Goal: Task Accomplishment & Management: Manage account settings

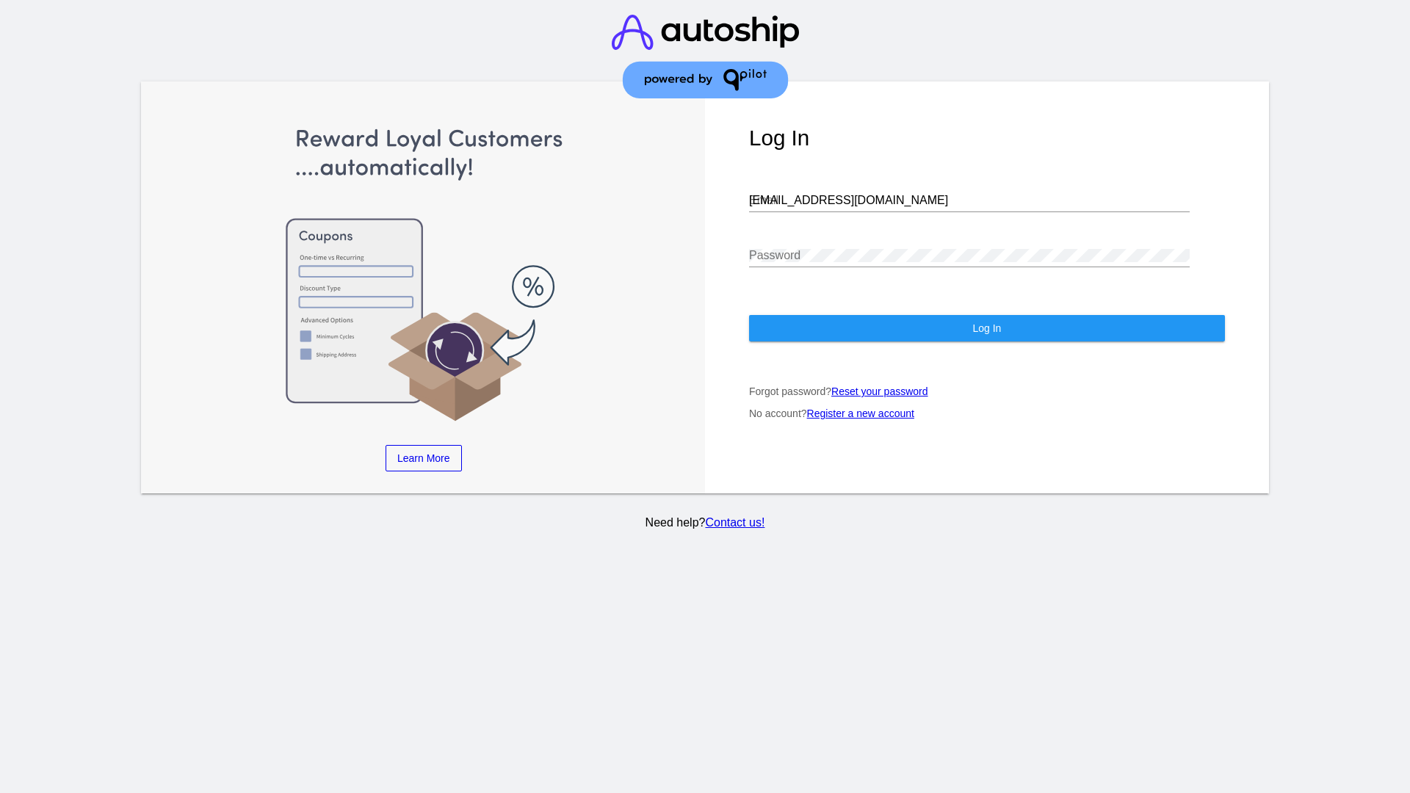
type input "jr@patternsinthecloud.com"
click at [986, 328] on span "Log In" at bounding box center [986, 328] width 29 height 12
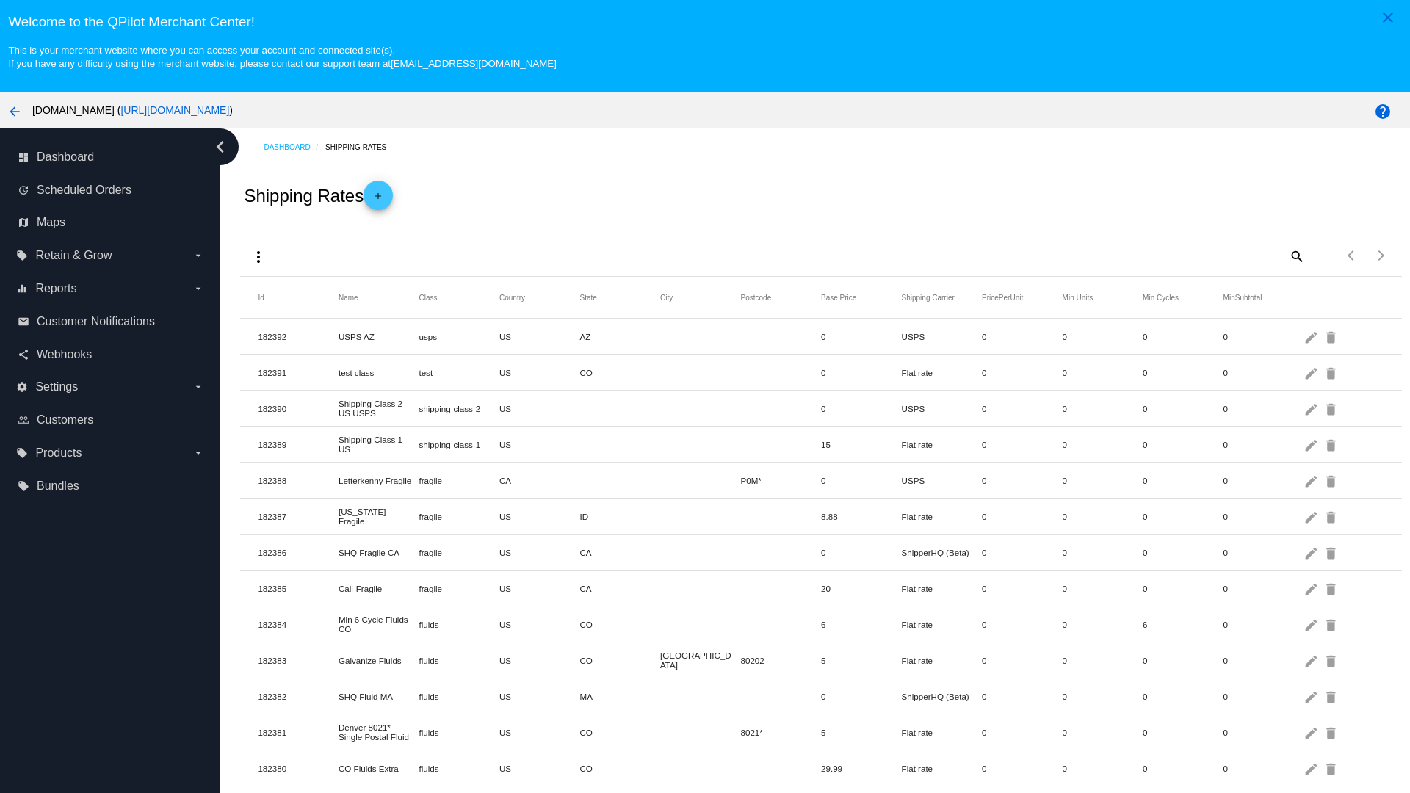
click at [383, 195] on mat-icon "add" at bounding box center [378, 200] width 18 height 18
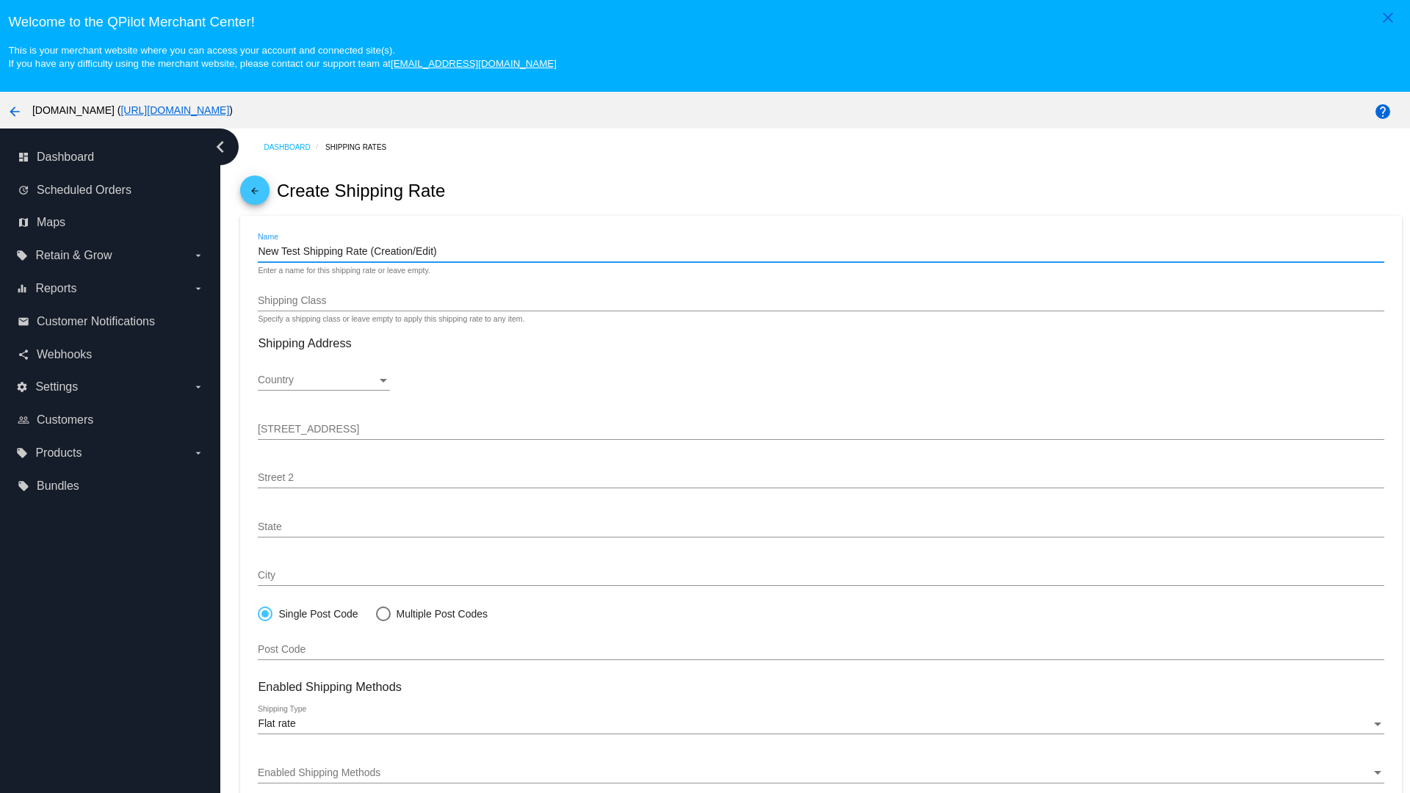
type input "New Test Shipping Rate (Creation/Edit)"
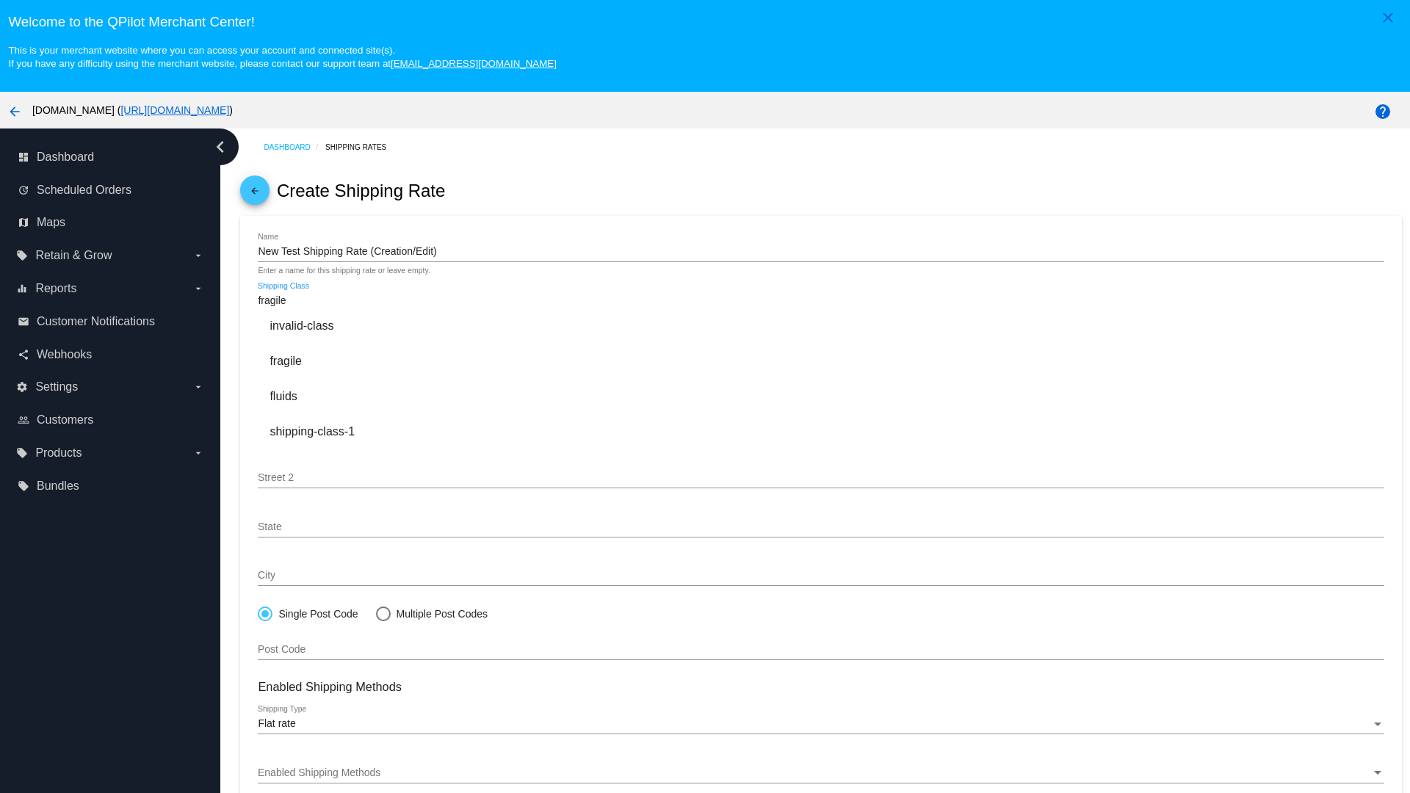
type input "fragile"
click at [821, 361] on div "fragile" at bounding box center [821, 361] width 1126 height 35
click at [324, 380] on div "Country" at bounding box center [317, 381] width 119 height 12
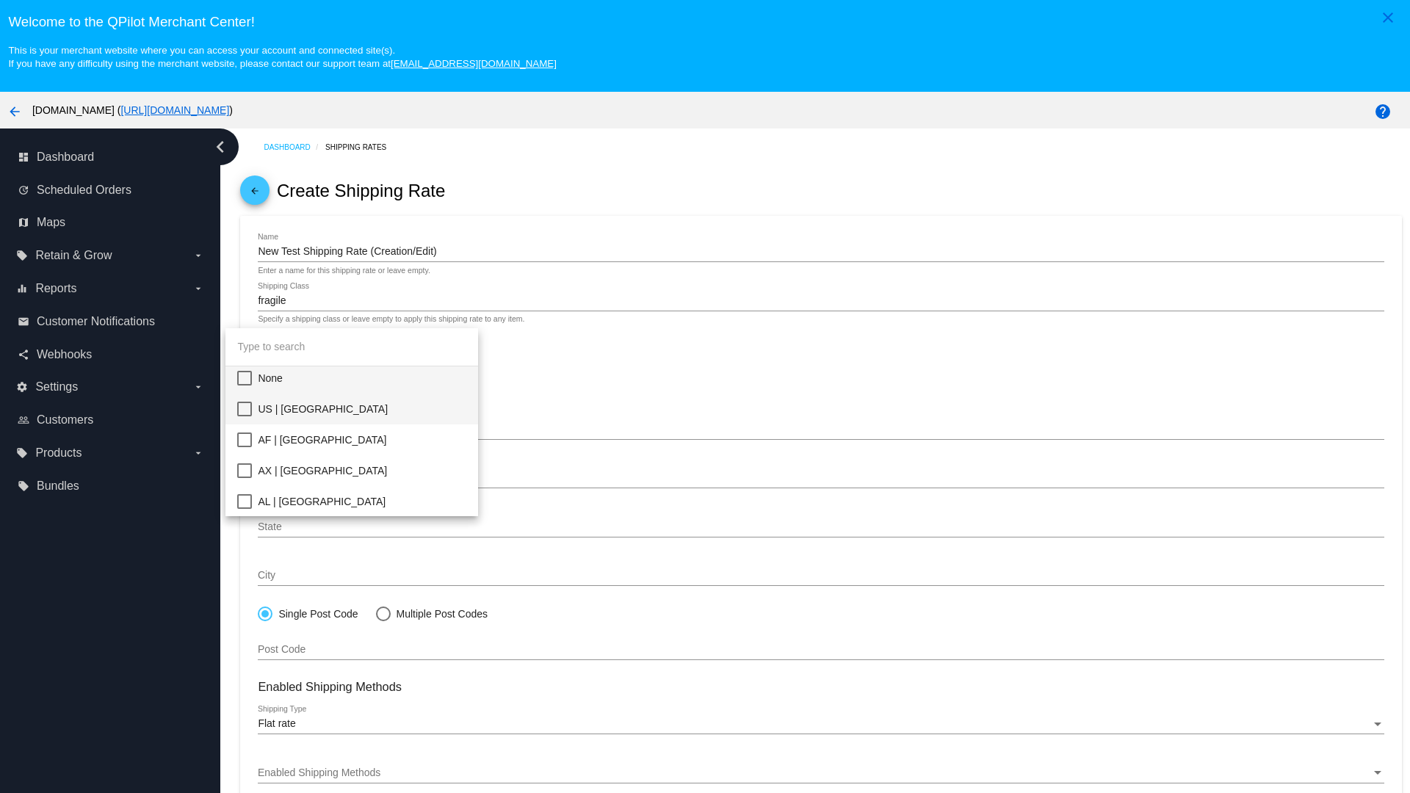
click at [362, 409] on span "US | [GEOGRAPHIC_DATA]" at bounding box center [362, 409] width 209 height 31
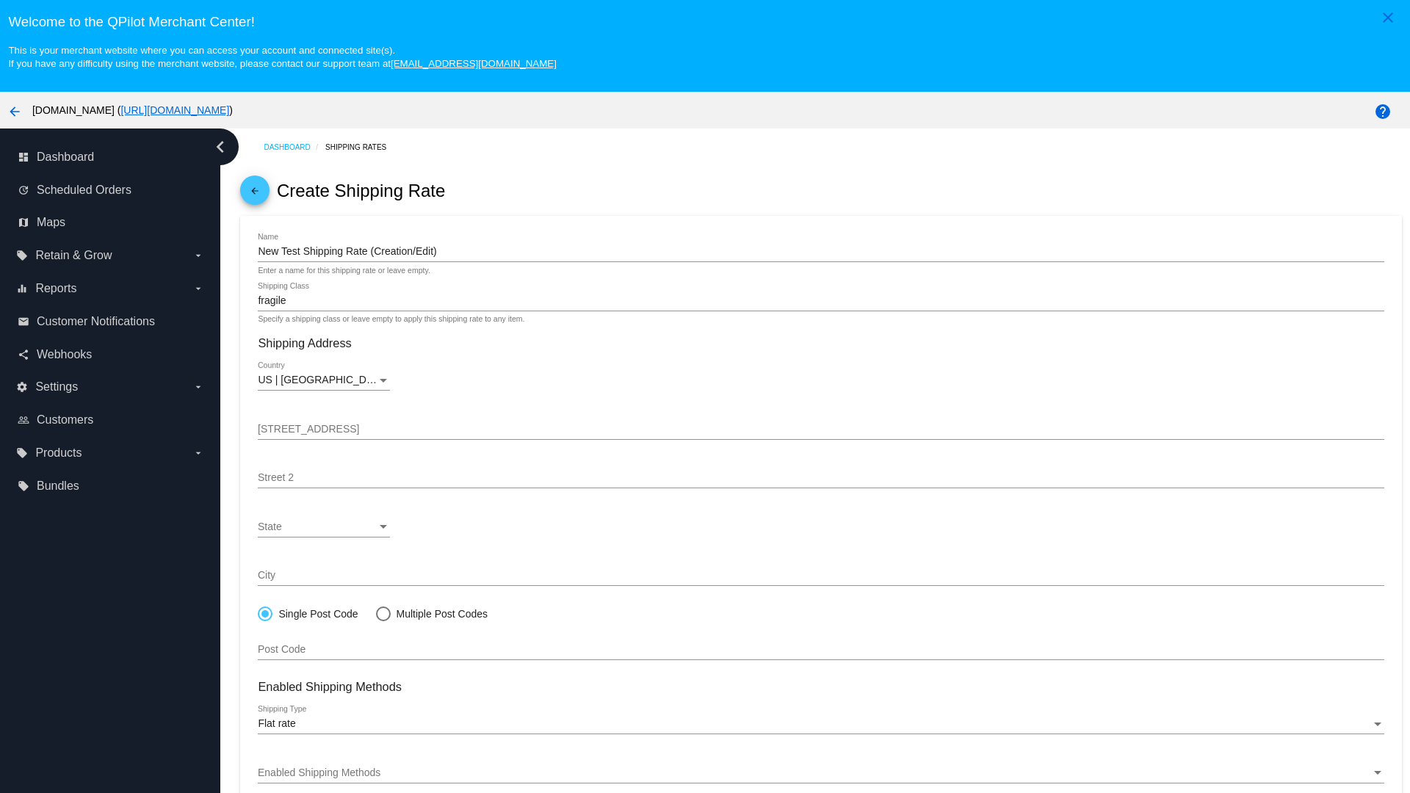
click at [324, 527] on div "State" at bounding box center [317, 527] width 119 height 12
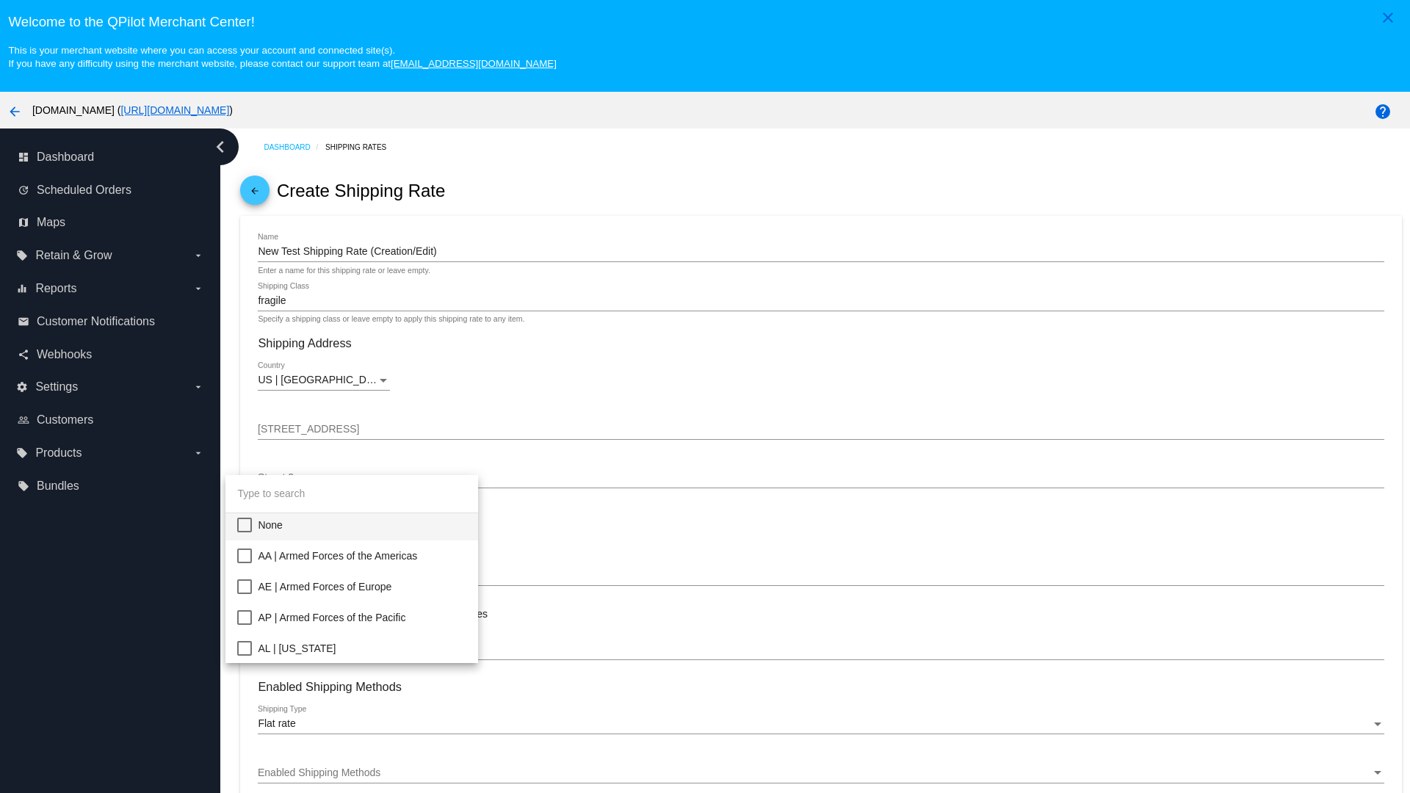
click at [362, 787] on span "CA | [US_STATE]" at bounding box center [362, 802] width 209 height 31
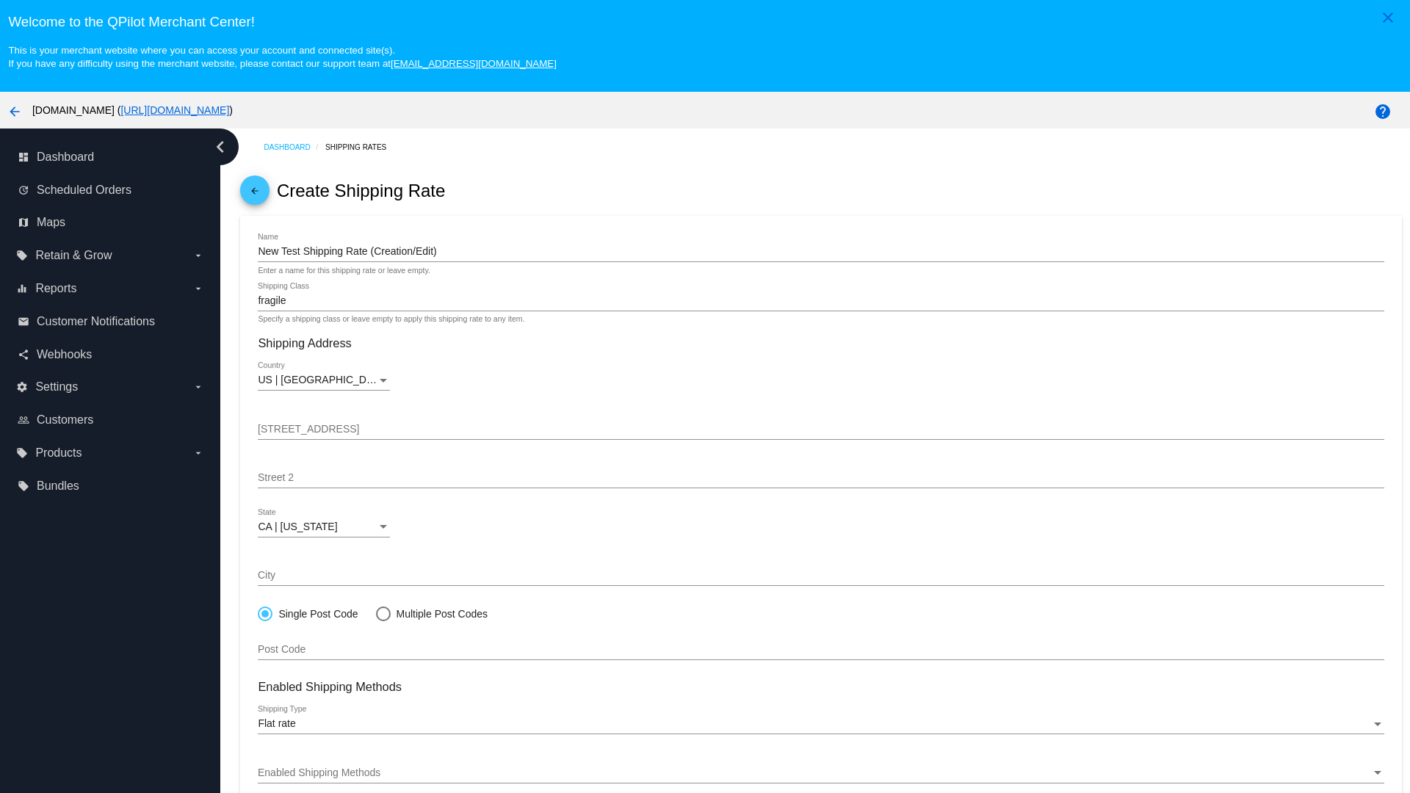
click at [821, 773] on div "Enabled Shipping Methods" at bounding box center [814, 774] width 1113 height 12
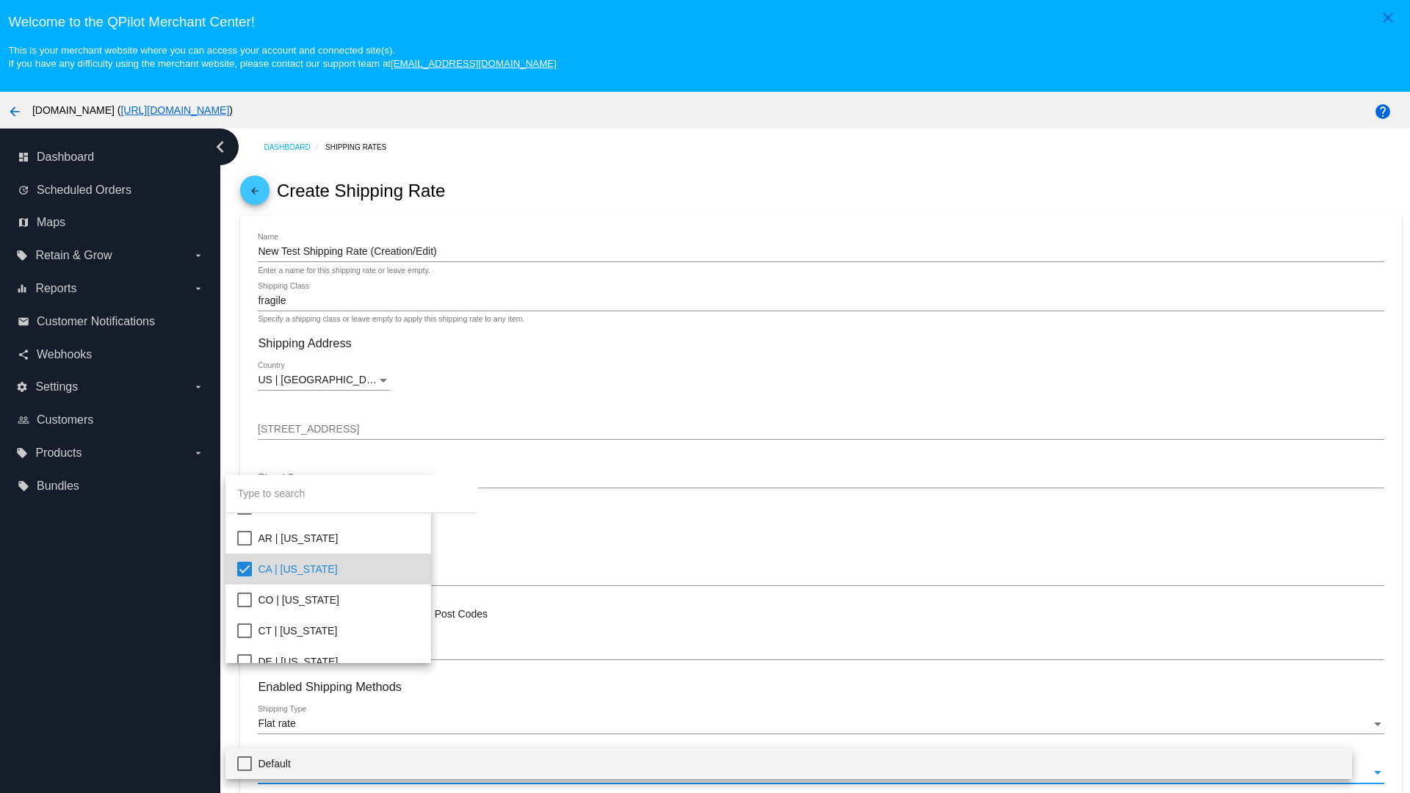
click at [812, 763] on span "Default" at bounding box center [799, 763] width 1082 height 31
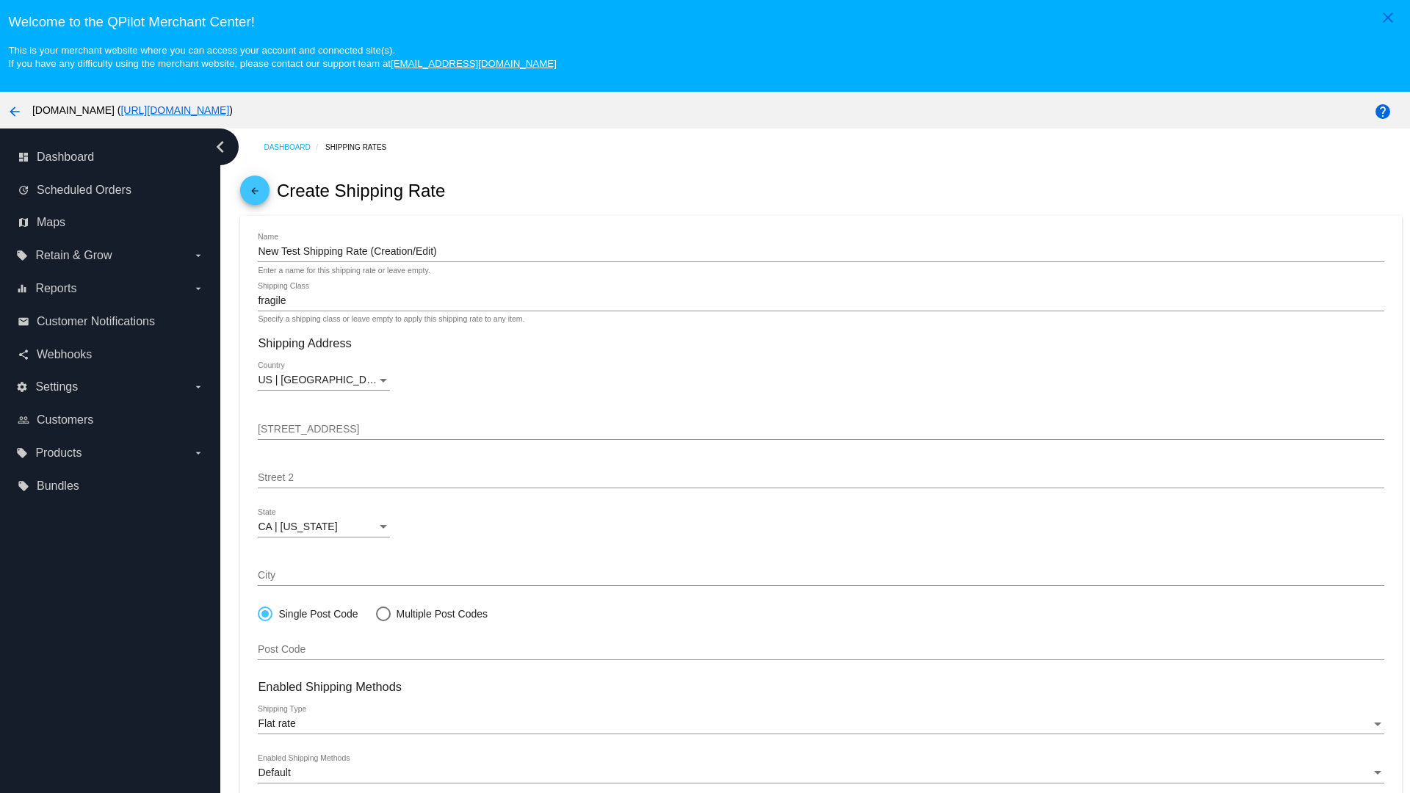
scroll to position [92, 0]
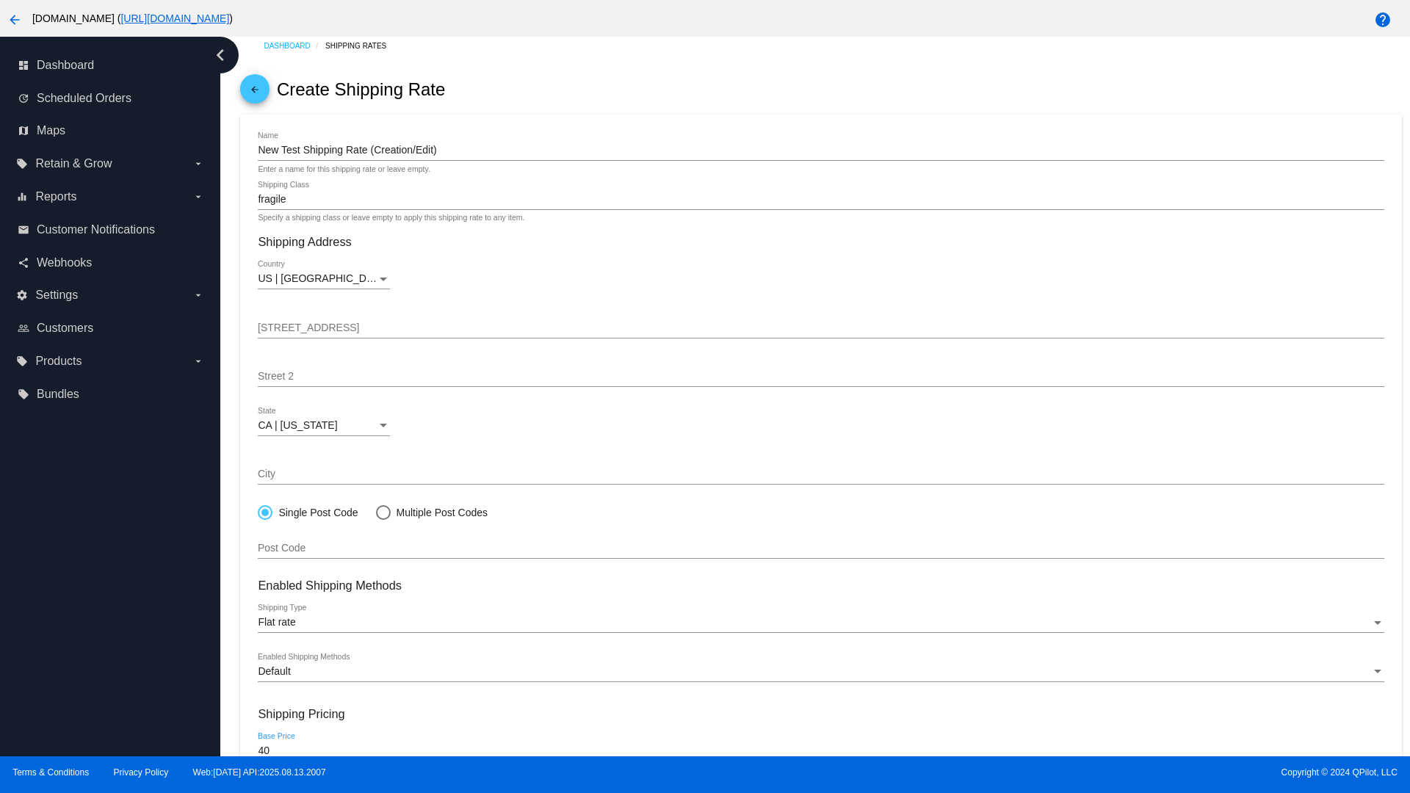
type input "40"
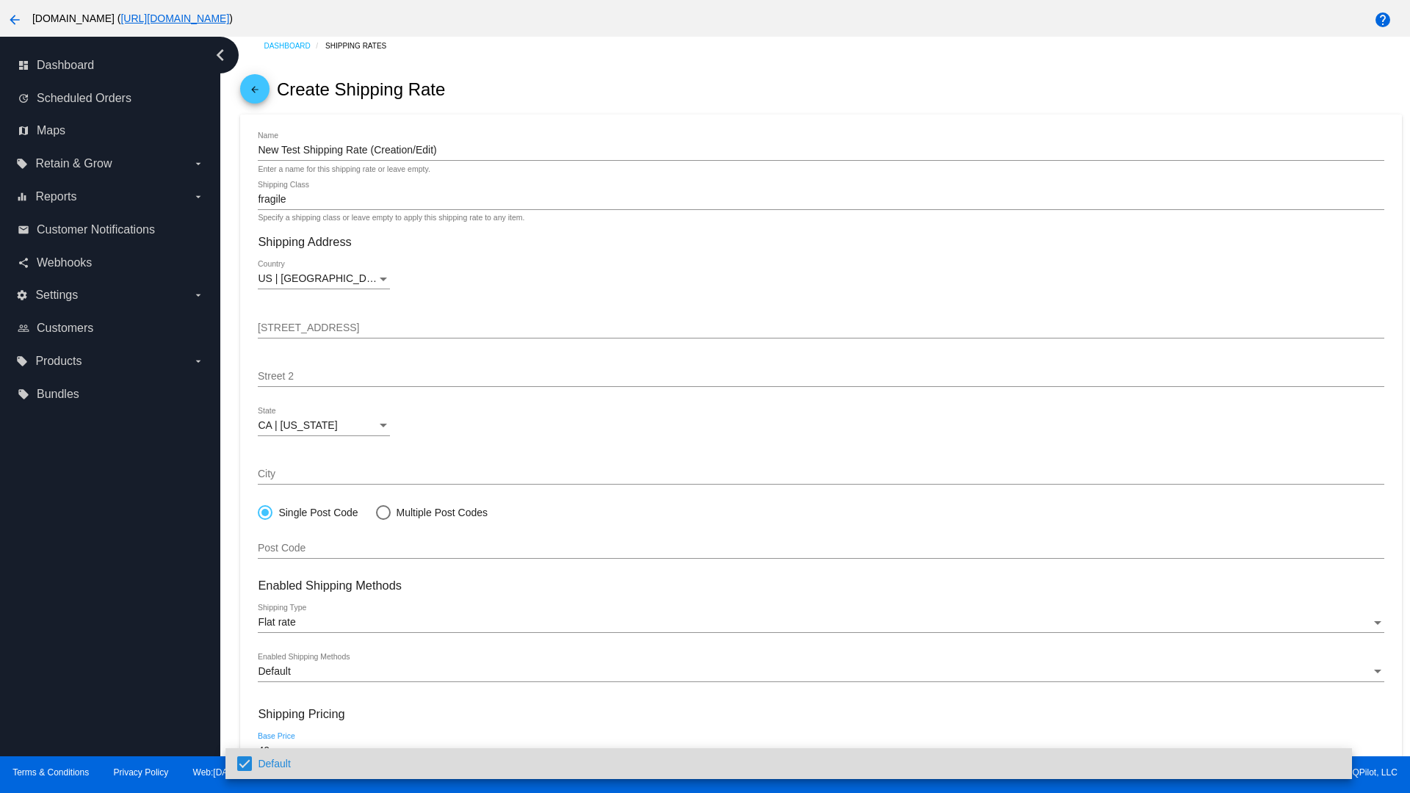
scroll to position [157, 0]
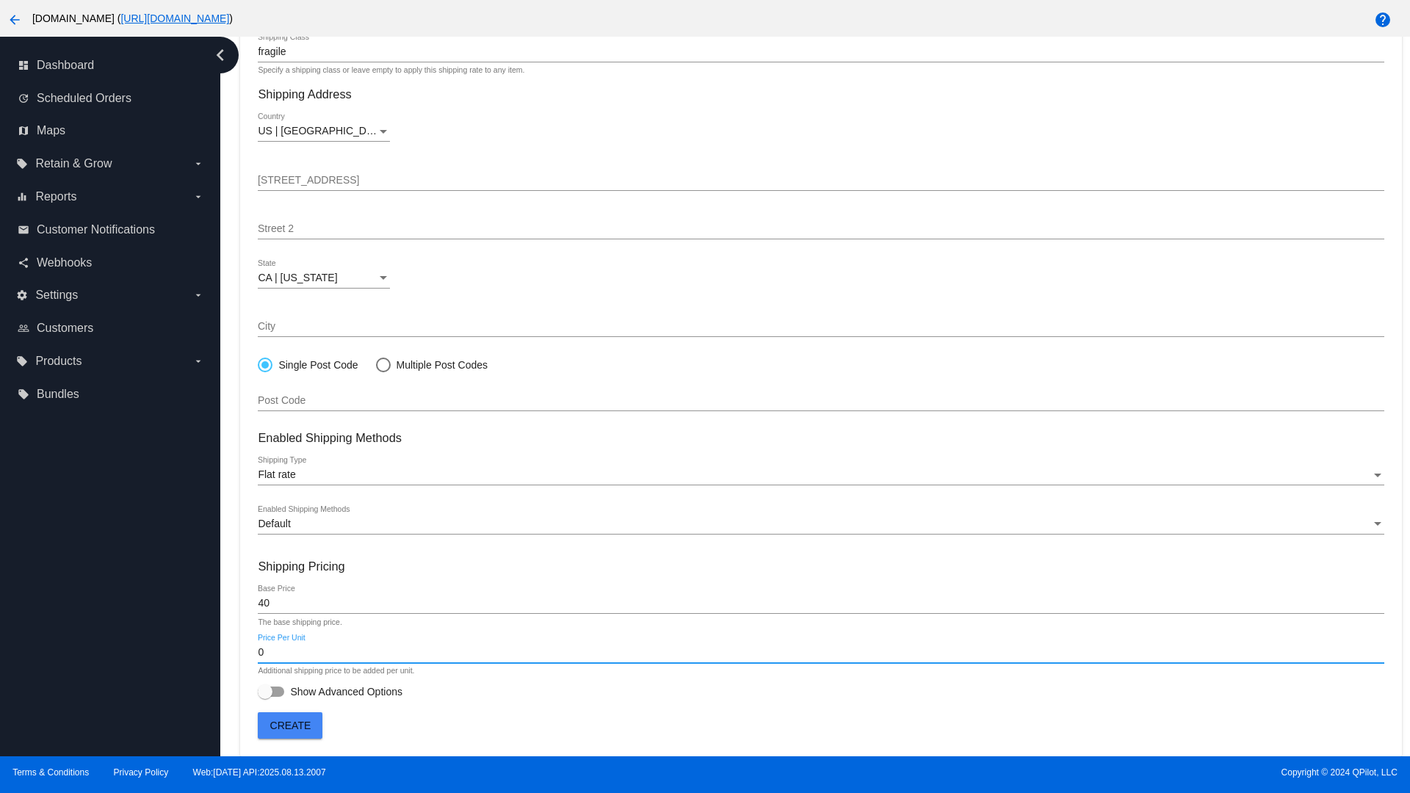
type input "0"
click at [330, 692] on span "Show Advanced Options" at bounding box center [346, 692] width 112 height 15
click at [265, 697] on input "Show Advanced Options" at bounding box center [264, 697] width 1 height 1
checkbox input "true"
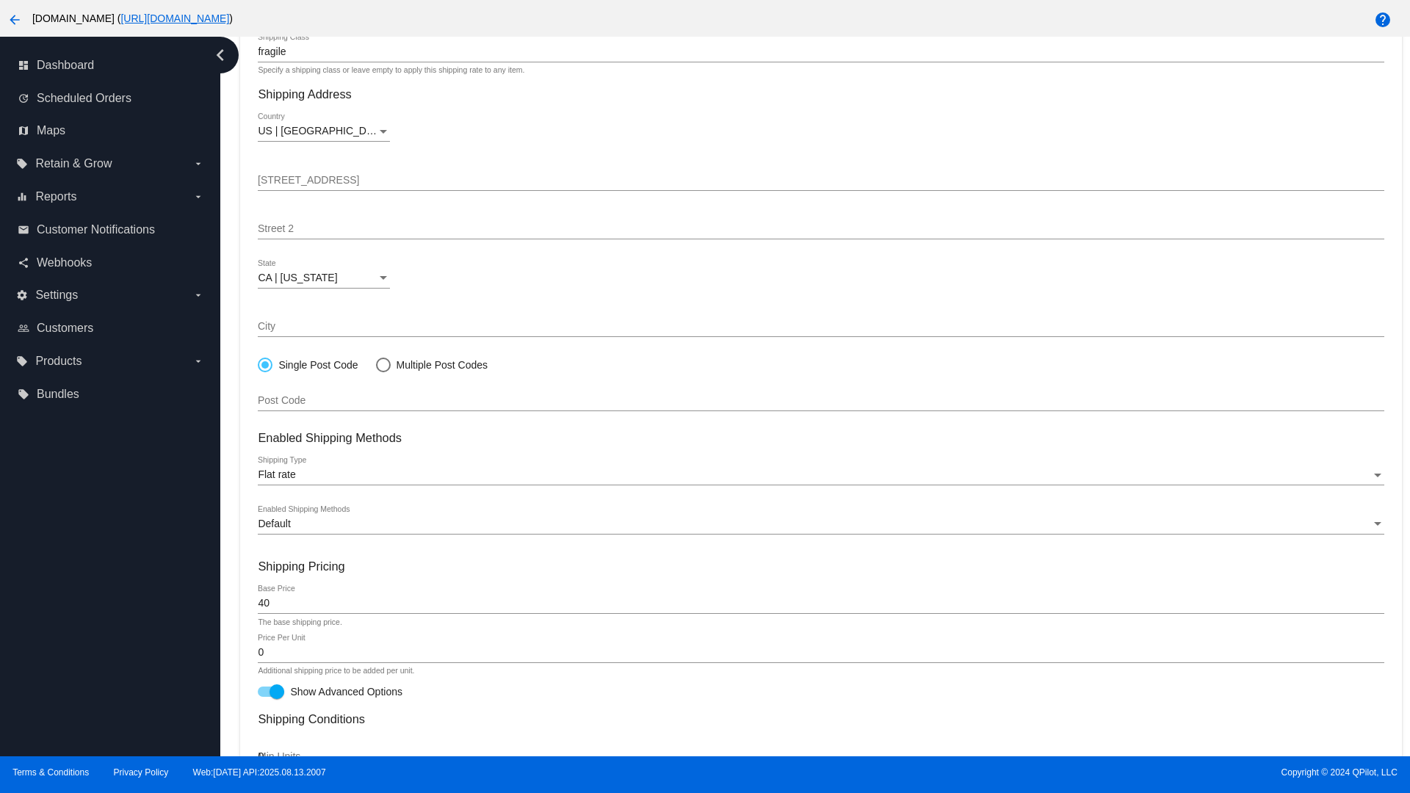
scroll to position [511, 0]
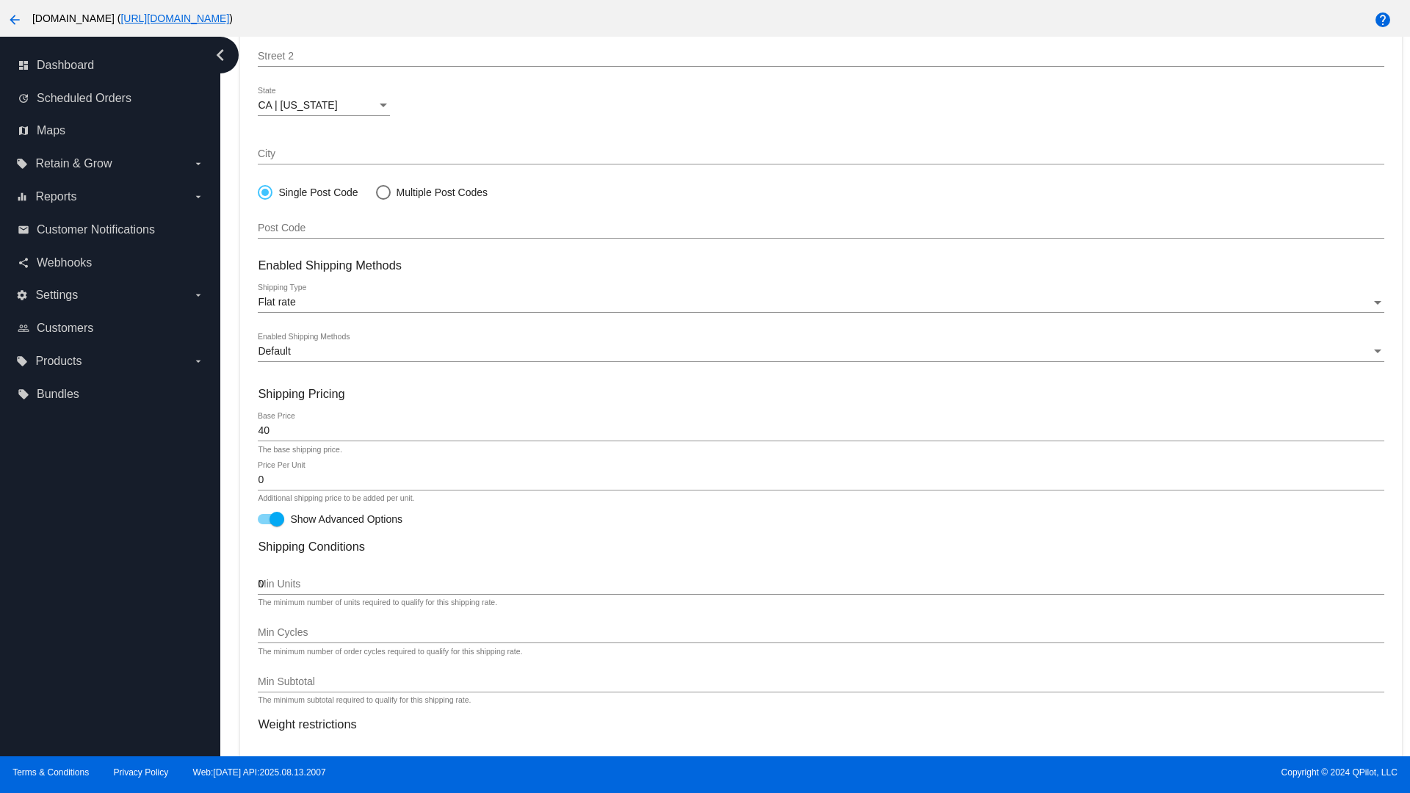
type input "0"
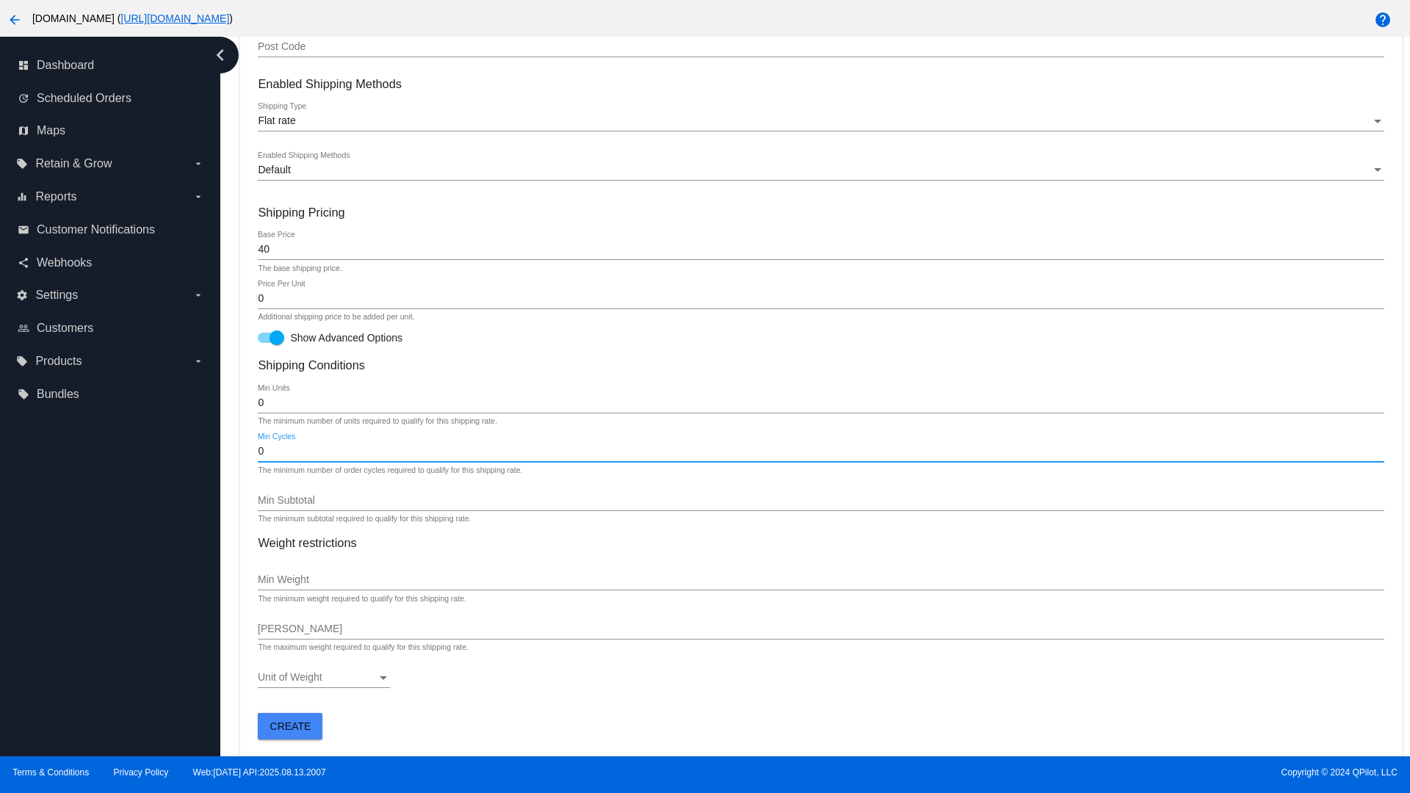
type input "0"
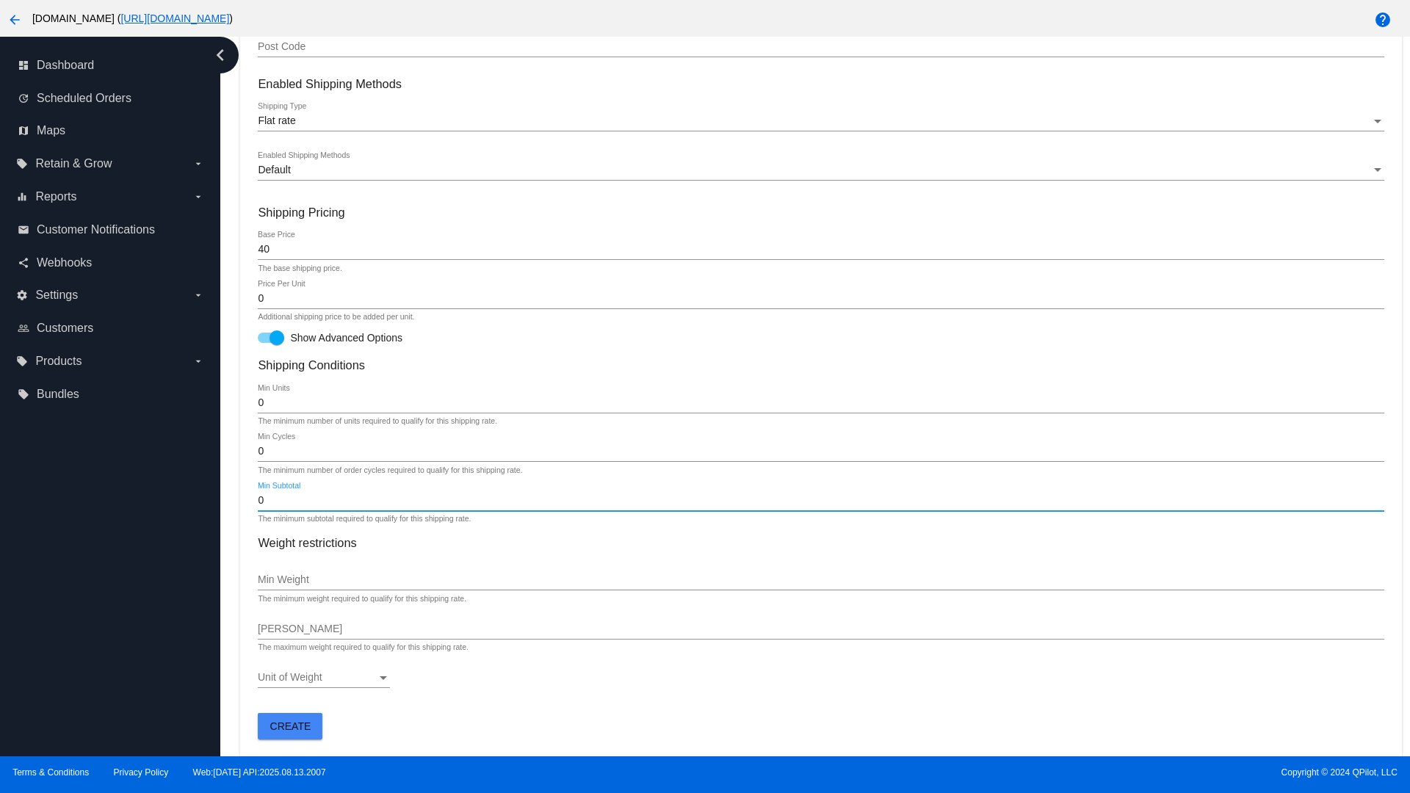
type input "0"
click at [290, 726] on span "Create" at bounding box center [290, 727] width 41 height 12
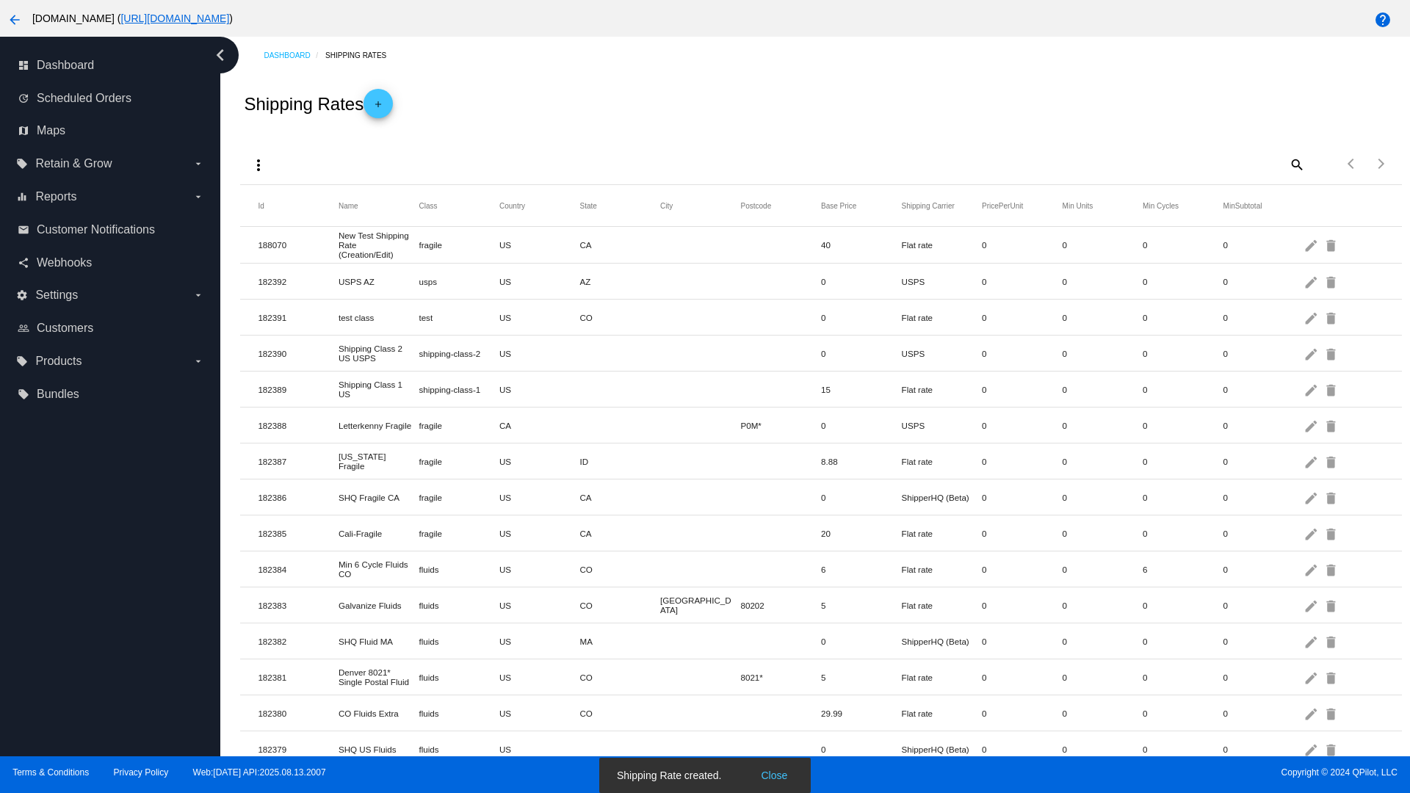
click at [1312, 245] on mat-icon "edit" at bounding box center [1313, 245] width 18 height 23
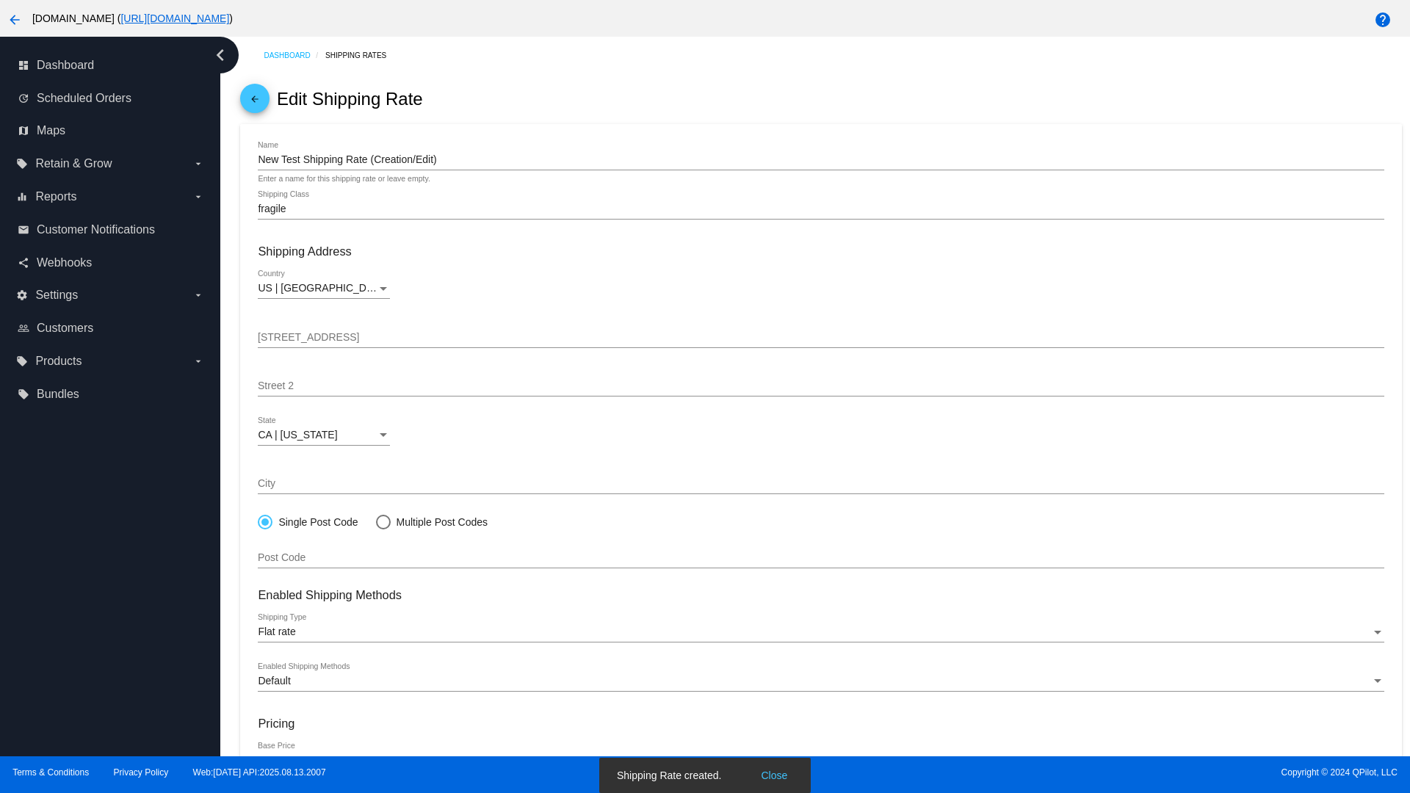
click at [383, 521] on div at bounding box center [383, 521] width 0 height 0
click at [376, 521] on input "Multiple Post Codes" at bounding box center [375, 521] width 1 height 1
radio input "true"
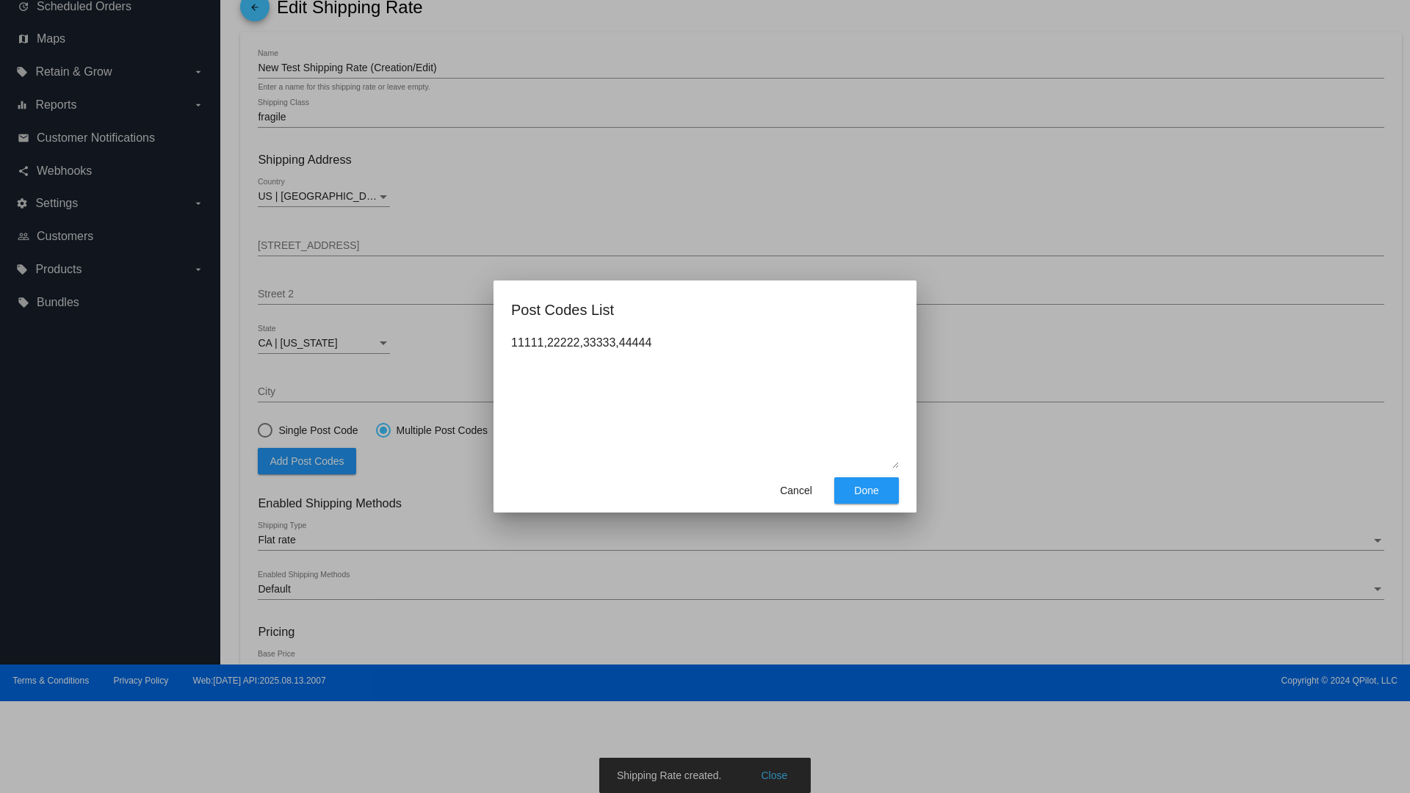
type textarea "11111,22222,33333,44444"
click at [867, 491] on span "Done" at bounding box center [866, 491] width 24 height 12
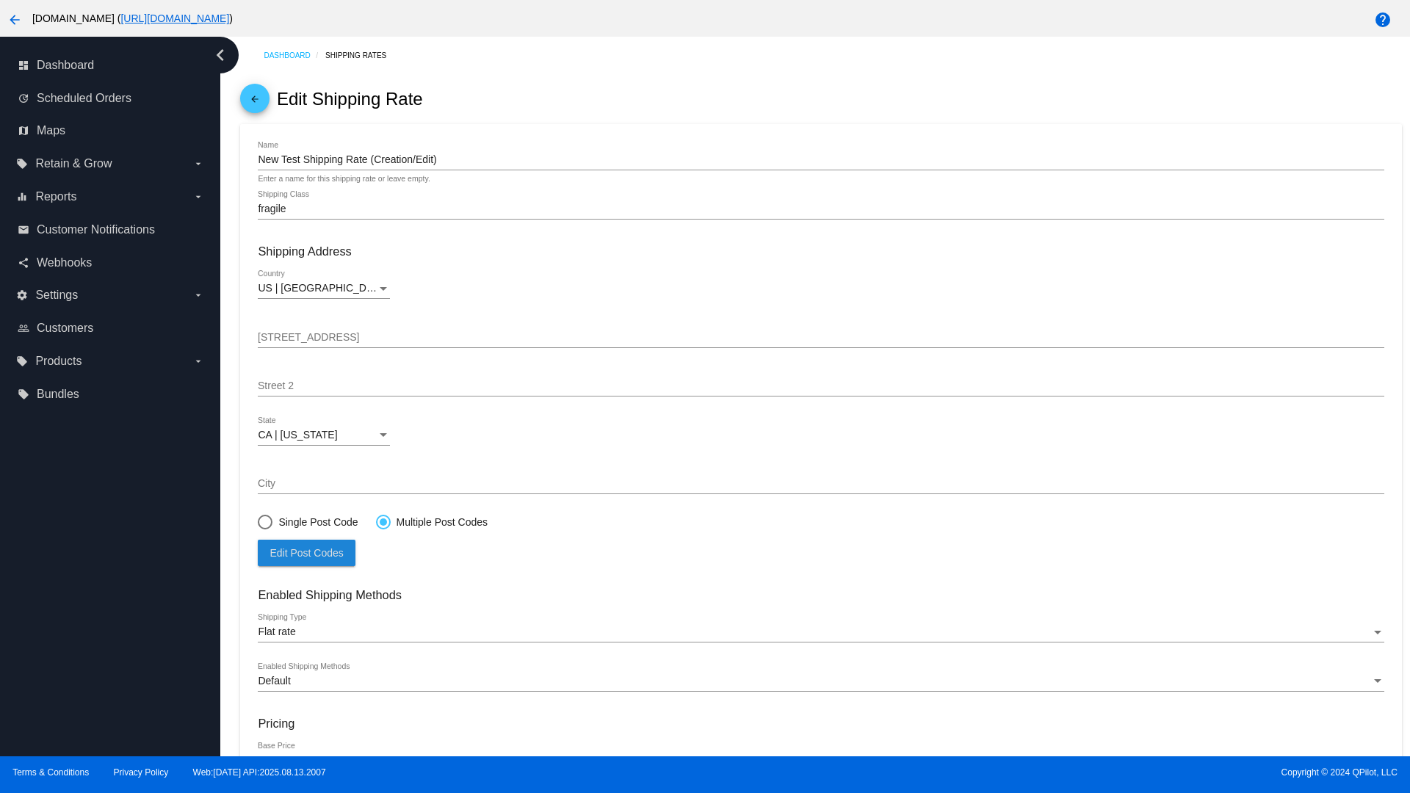
scroll to position [151, 0]
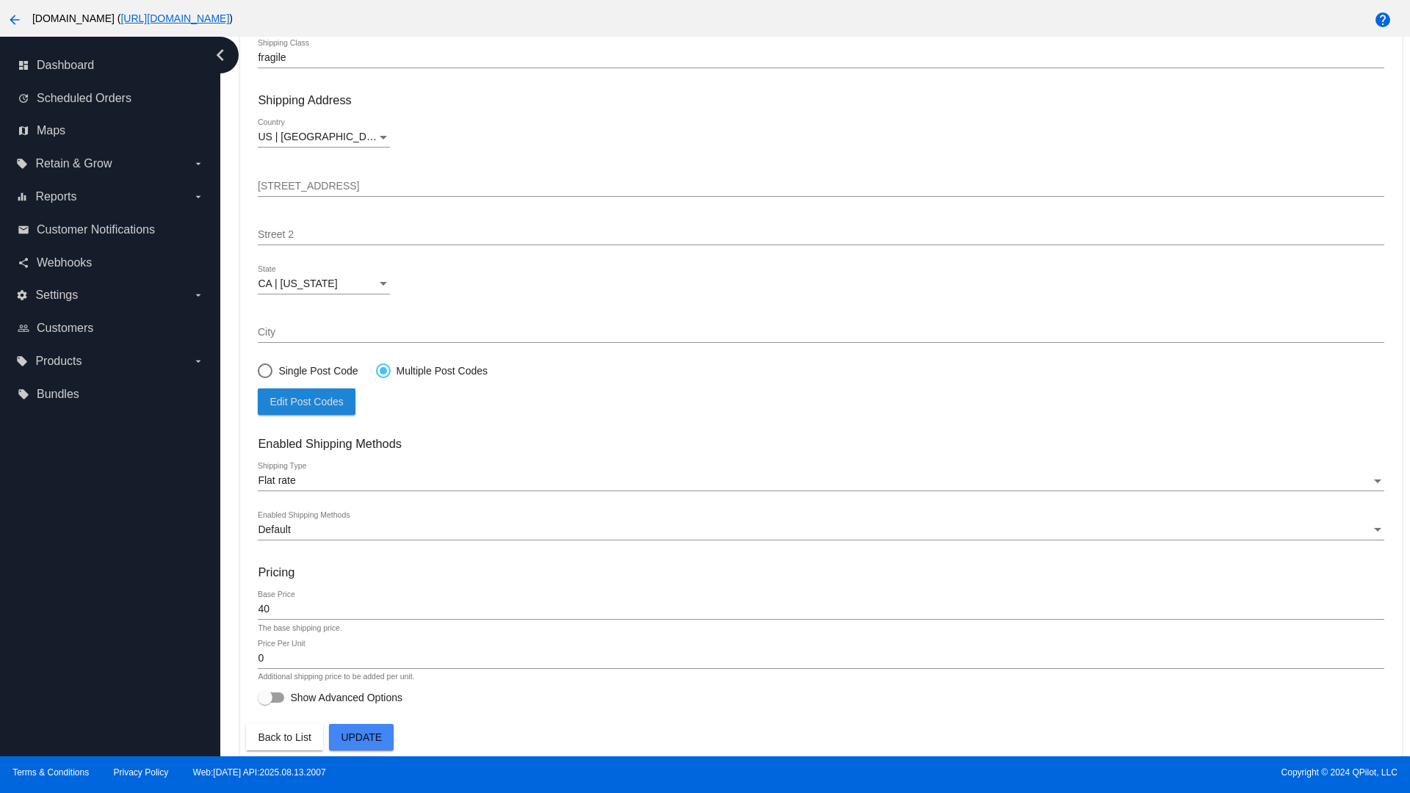
click at [361, 737] on span "Update" at bounding box center [361, 738] width 41 height 12
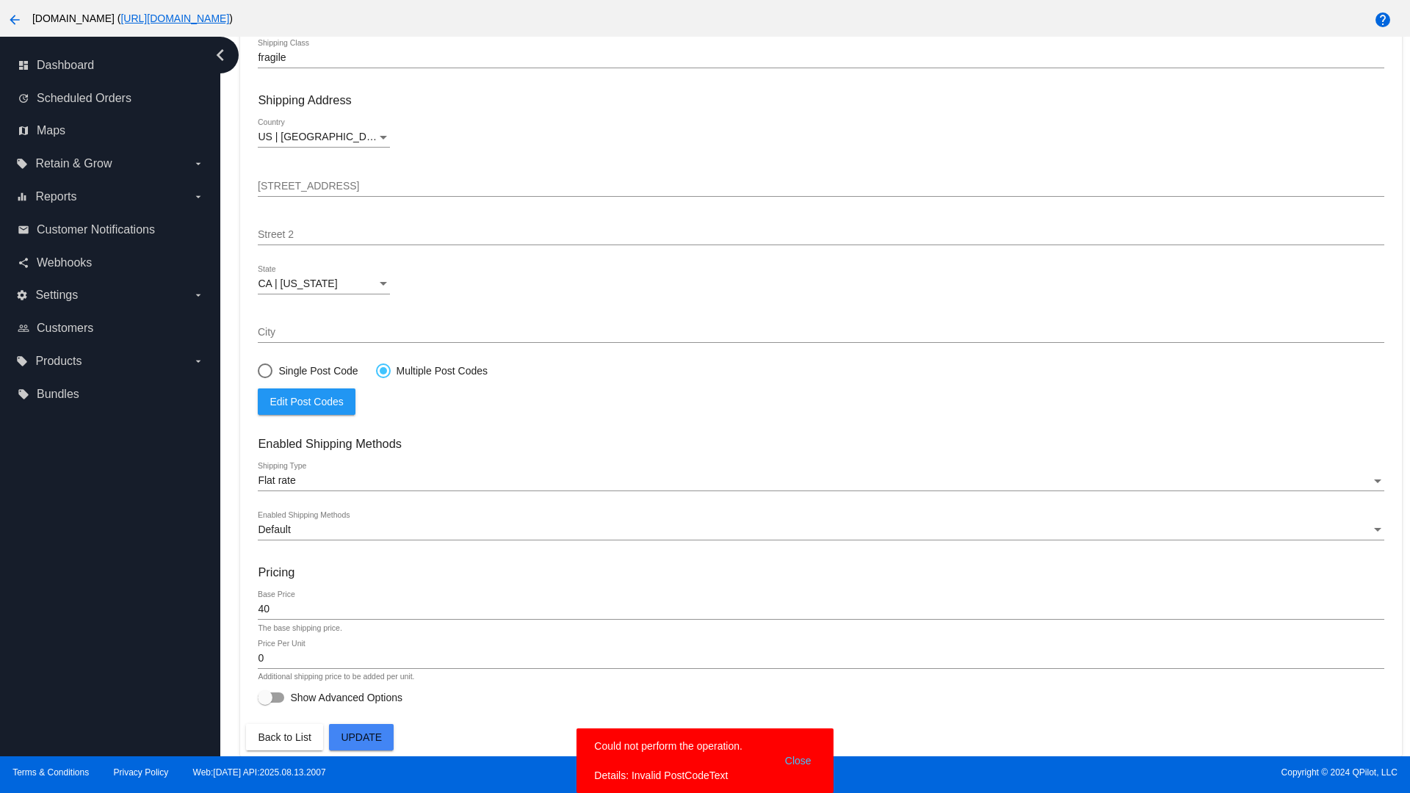
click at [383, 370] on div at bounding box center [383, 370] width 7 height 7
click at [376, 370] on input "Multiple Post Codes" at bounding box center [375, 370] width 1 height 1
click at [306, 401] on span "Edit Post Codes" at bounding box center [306, 402] width 73 height 12
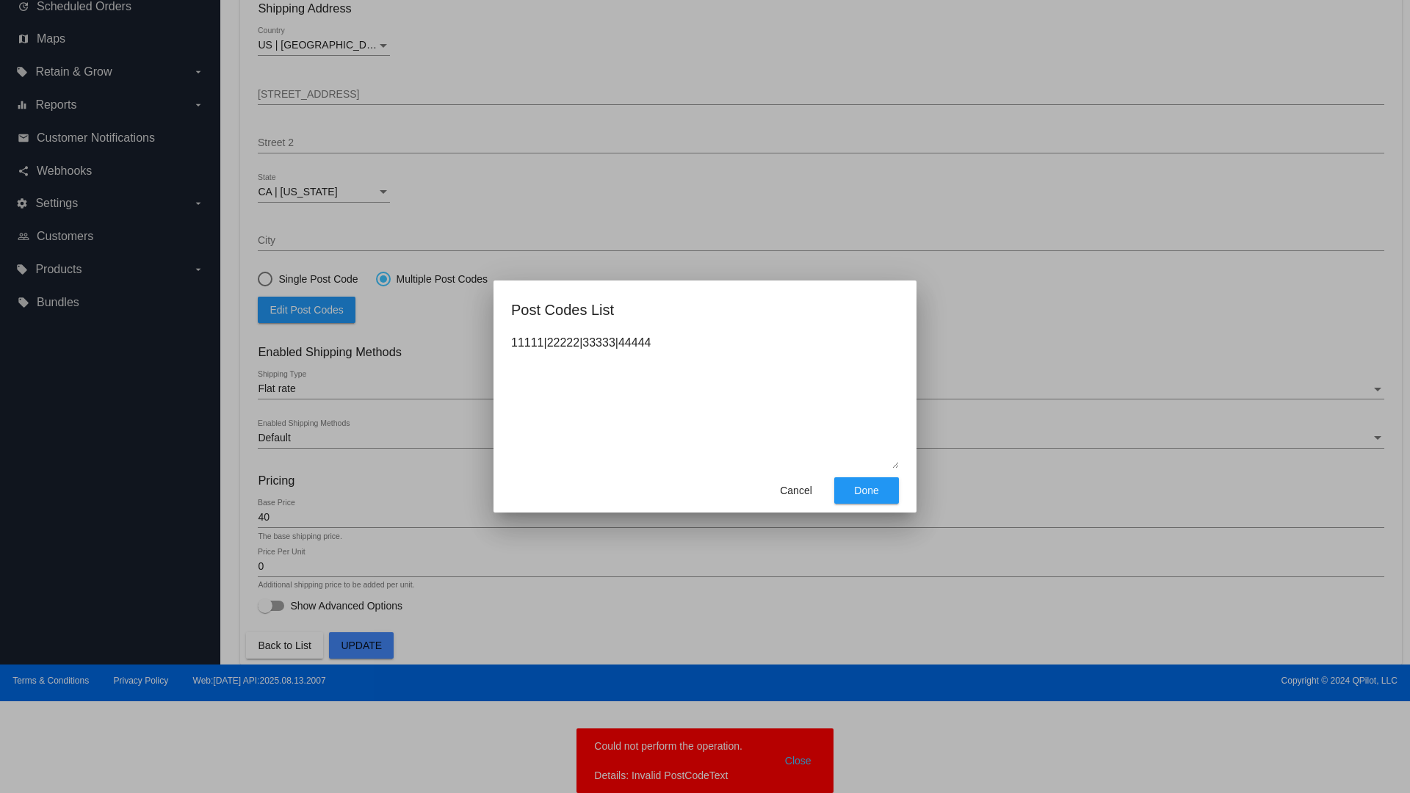
type textarea "11111|22222|33333|44444"
click at [867, 491] on span "Done" at bounding box center [866, 491] width 24 height 12
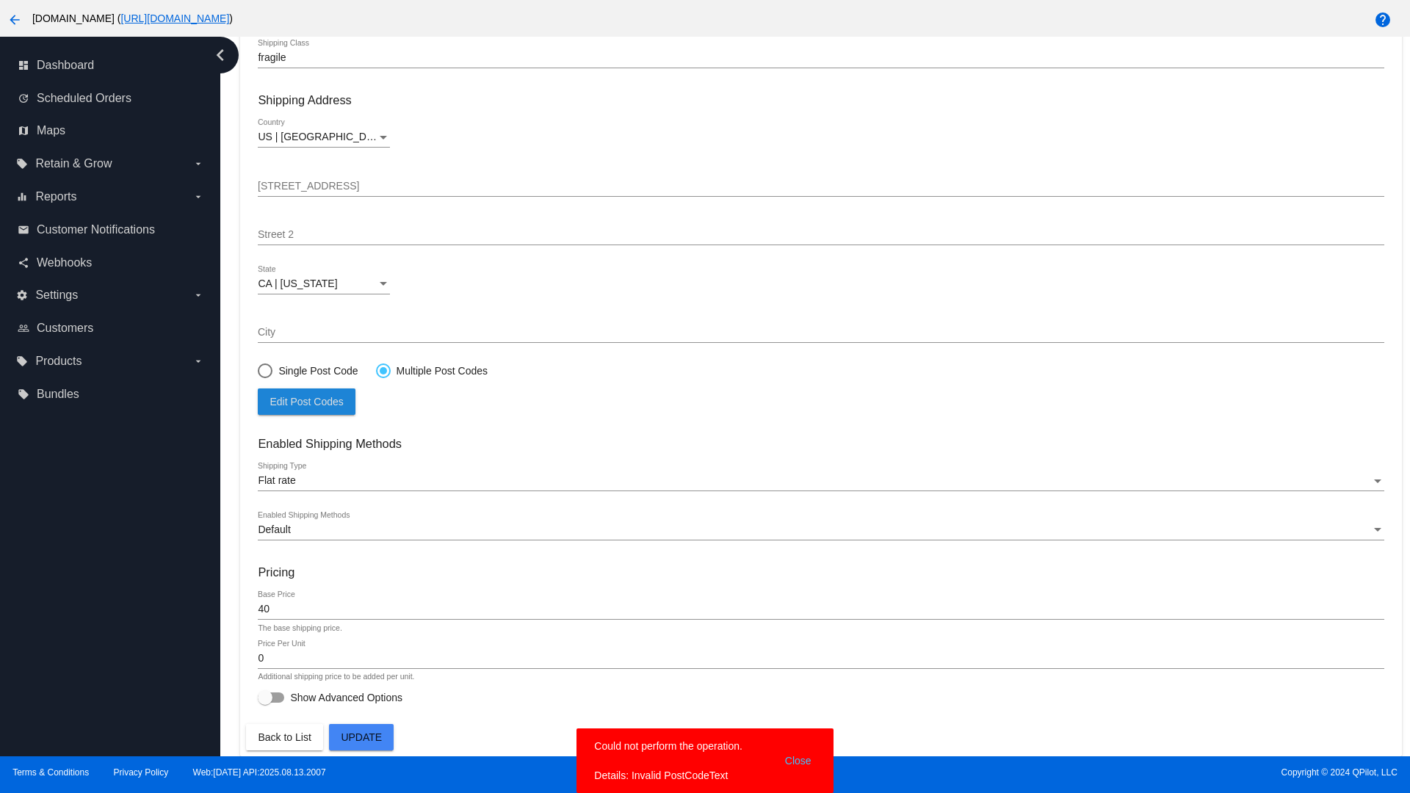
click at [361, 737] on span "Update" at bounding box center [361, 738] width 41 height 12
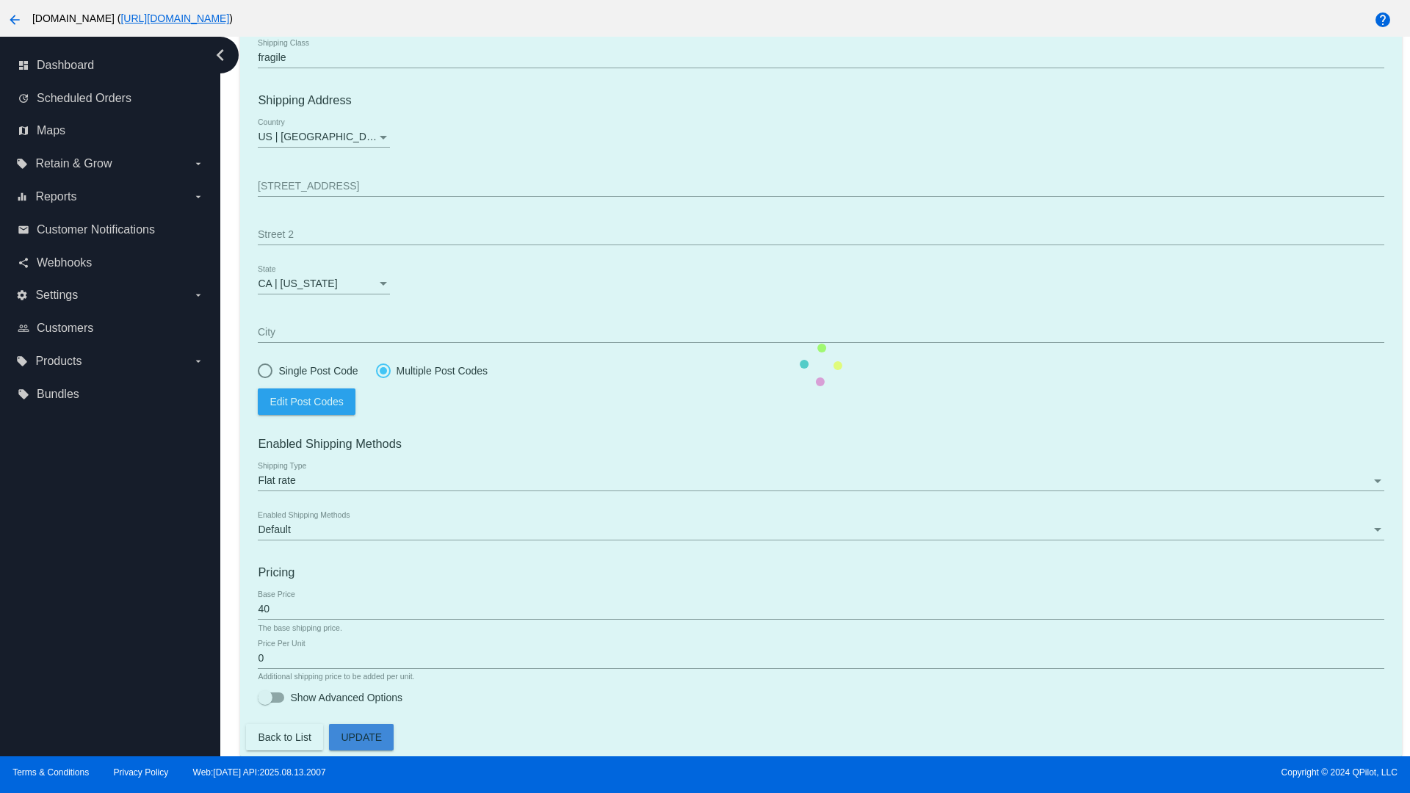
click at [383, 370] on div at bounding box center [383, 370] width 7 height 7
click at [376, 370] on input "Multiple Post Codes" at bounding box center [375, 370] width 1 height 1
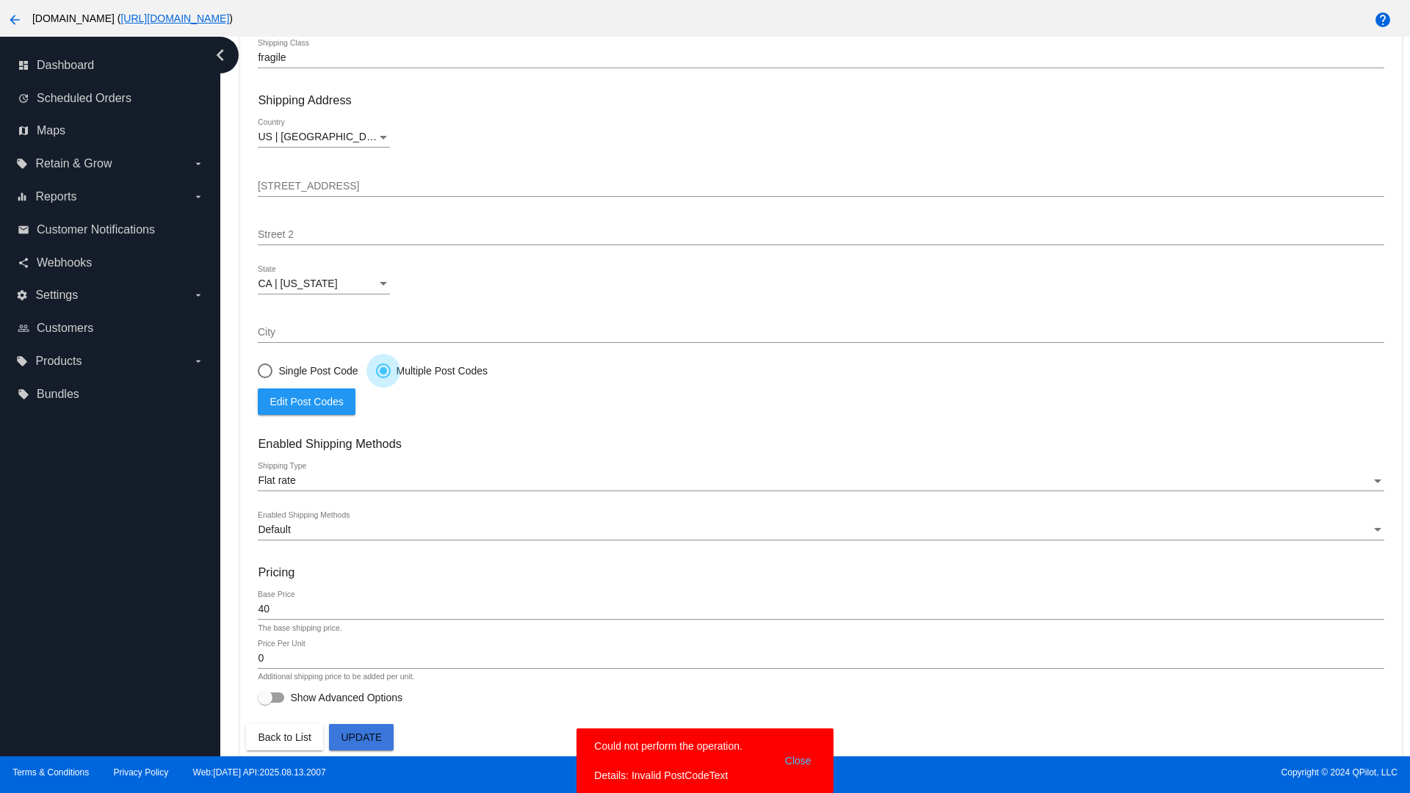
click at [306, 401] on span "Edit Post Codes" at bounding box center [306, 402] width 73 height 12
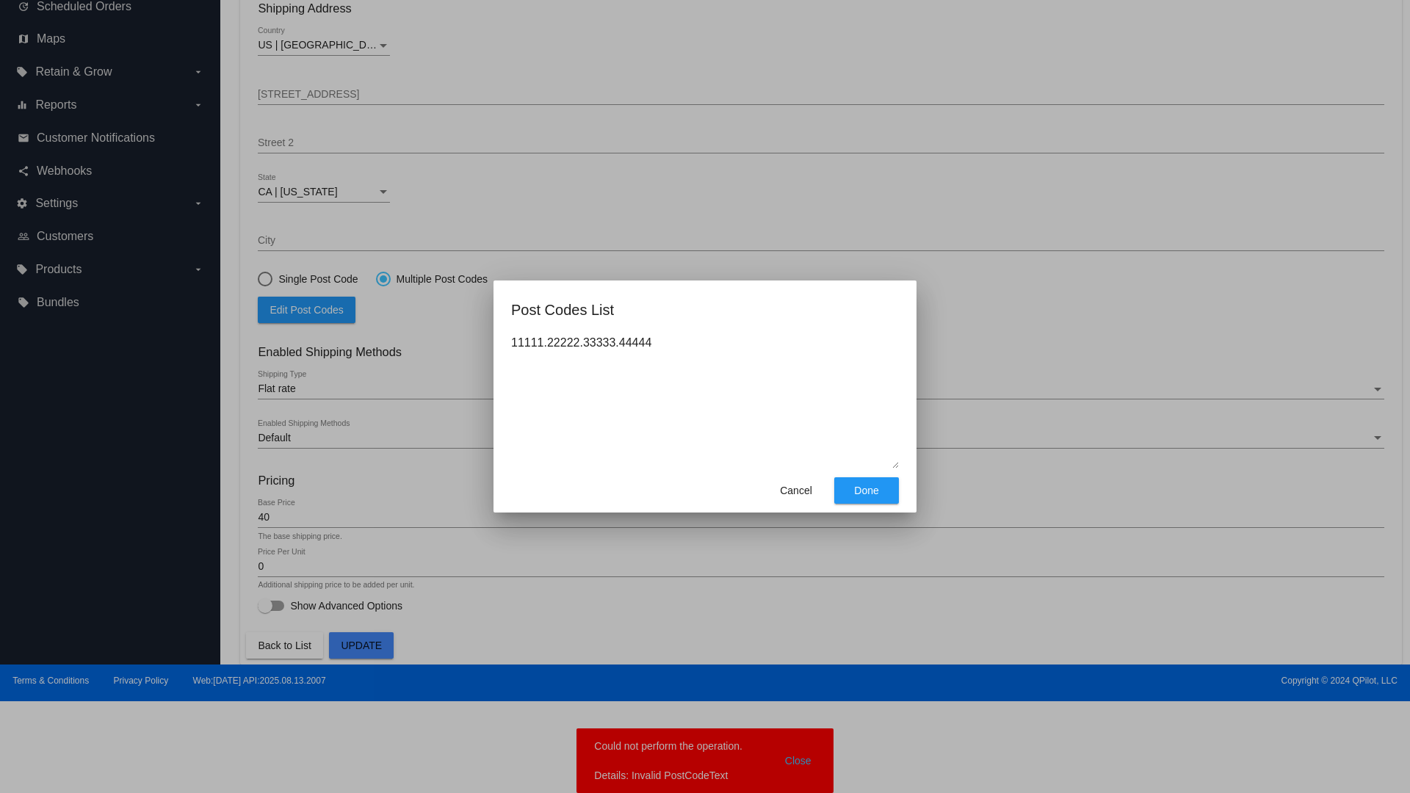
type textarea "11111.22222.33333.44444"
click at [867, 491] on span "Done" at bounding box center [866, 491] width 24 height 12
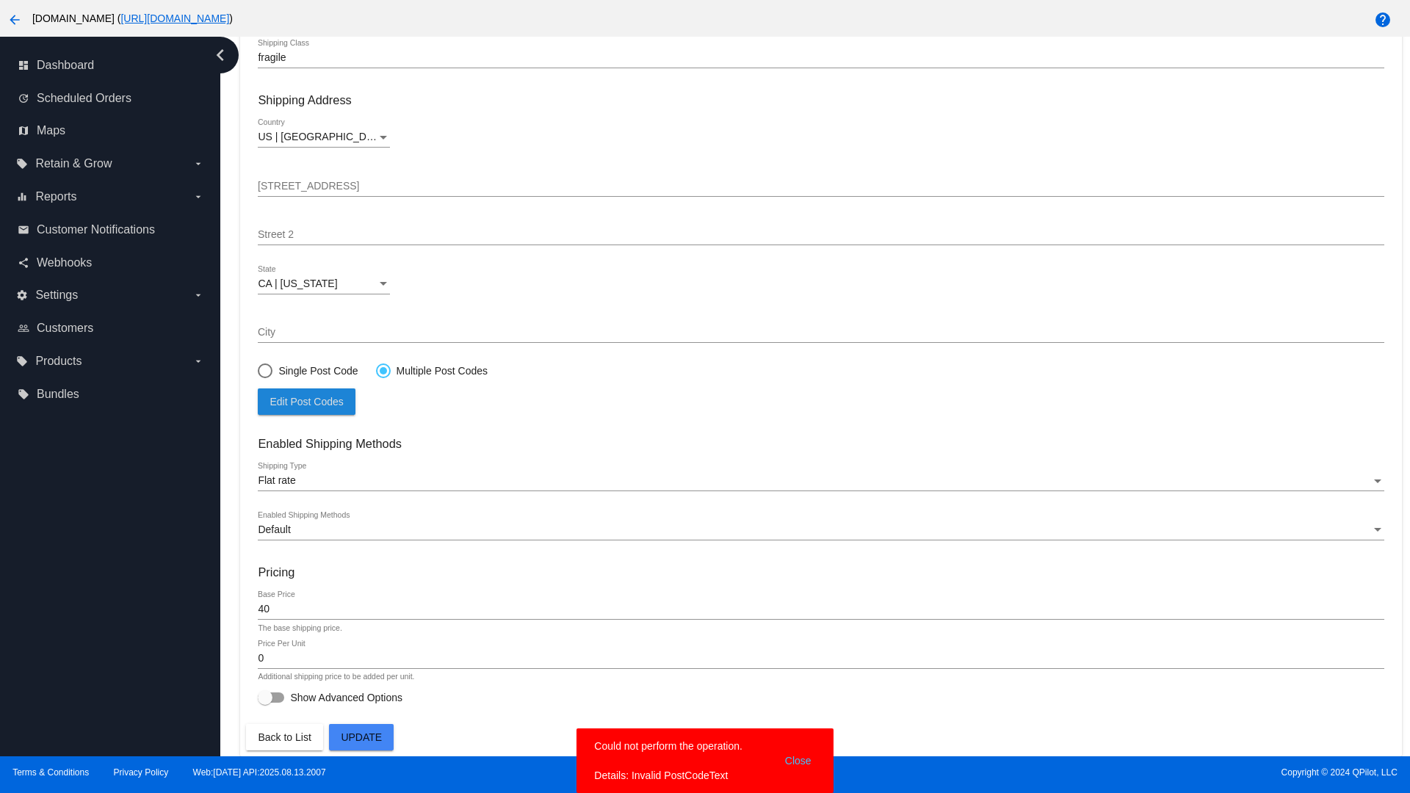
click at [361, 737] on span "Update" at bounding box center [361, 738] width 41 height 12
